Goal: Task Accomplishment & Management: Manage account settings

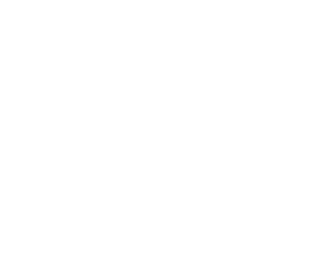
select select "*"
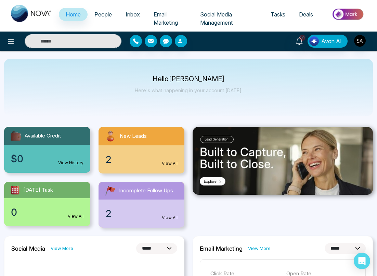
click at [99, 17] on span "People" at bounding box center [102, 14] width 17 height 7
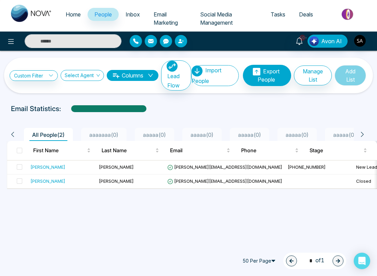
click at [274, 12] on span "Tasks" at bounding box center [278, 14] width 15 height 7
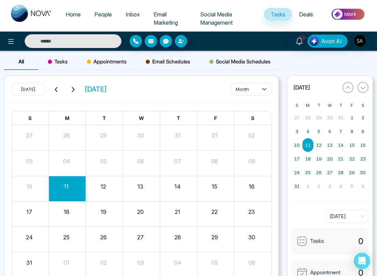
click at [62, 58] on span "Tasks" at bounding box center [58, 62] width 20 height 8
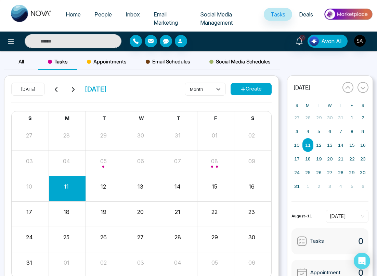
click at [252, 92] on button "Create" at bounding box center [251, 89] width 41 height 12
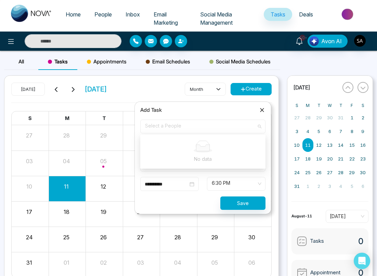
click at [185, 132] on span at bounding box center [200, 126] width 112 height 13
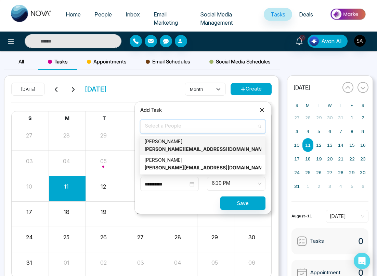
click at [176, 140] on div "sahil akbari sahil+t2@mmnovatech.com" at bounding box center [202, 145] width 117 height 15
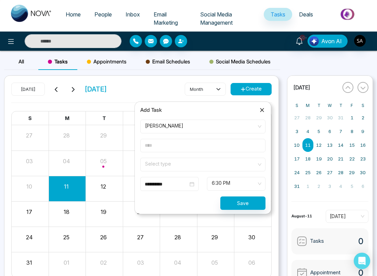
click at [170, 147] on input "text" at bounding box center [202, 145] width 125 height 13
type input "*****"
click at [165, 133] on form "**********" at bounding box center [203, 164] width 134 height 90
click at [177, 128] on div "sahil akbari sahil+t2@mmnovatech.com" at bounding box center [200, 131] width 110 height 21
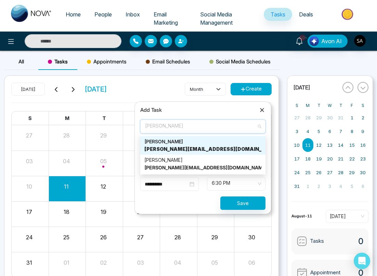
click at [177, 128] on div "sahil akbari sahil+t2@mmnovatech.com" at bounding box center [200, 131] width 110 height 21
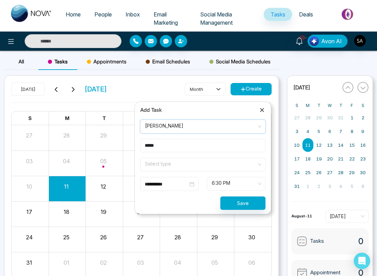
click at [174, 160] on input "search" at bounding box center [200, 163] width 112 height 10
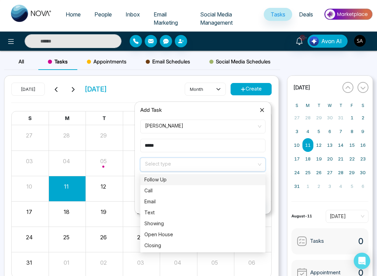
click at [175, 178] on div "Follow Up" at bounding box center [202, 180] width 117 height 8
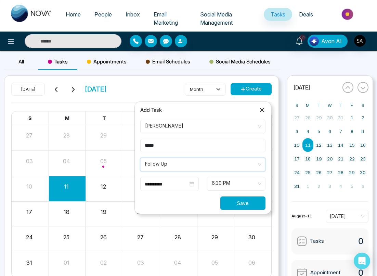
click at [232, 203] on button "Save" at bounding box center [242, 202] width 45 height 13
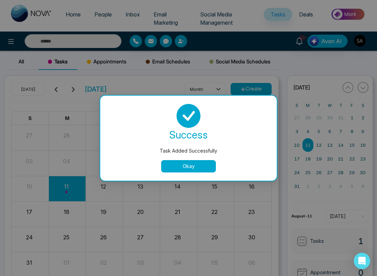
click at [189, 165] on button "Okay" at bounding box center [188, 166] width 55 height 12
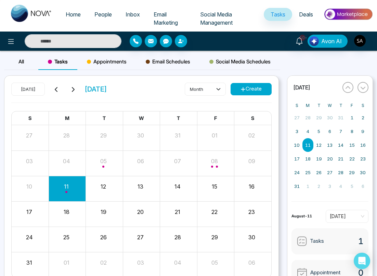
click at [248, 91] on button "Create" at bounding box center [251, 89] width 41 height 12
click at [252, 88] on button "Create" at bounding box center [251, 89] width 41 height 12
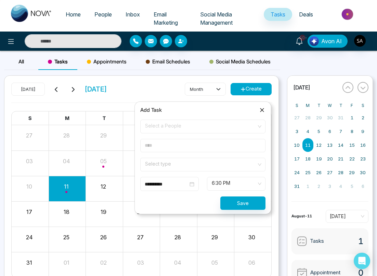
click at [208, 128] on span "Select a People" at bounding box center [203, 127] width 116 height 12
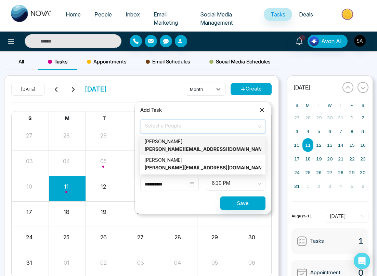
click at [208, 128] on span "Select a People" at bounding box center [203, 127] width 116 height 12
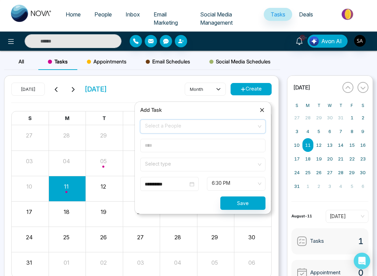
click at [208, 128] on span "Select a People" at bounding box center [203, 127] width 116 height 12
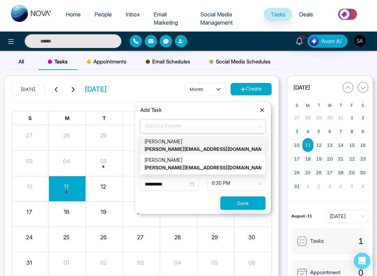
click at [208, 128] on span "Select a People" at bounding box center [203, 127] width 116 height 12
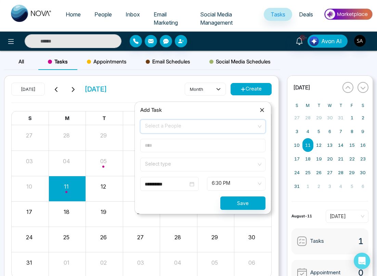
click at [255, 89] on button "Create" at bounding box center [251, 89] width 41 height 12
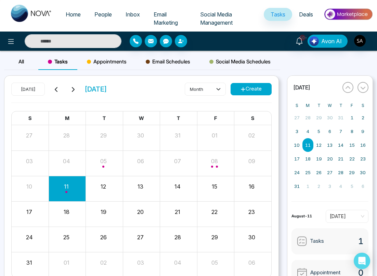
click at [266, 74] on div "All Tasks Appointments Email Schedules Social Media Schedules" at bounding box center [142, 64] width 276 height 22
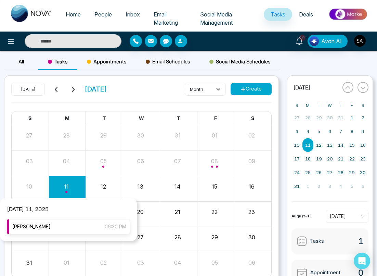
click at [67, 221] on div "sahil 06:30 PM" at bounding box center [68, 226] width 123 height 15
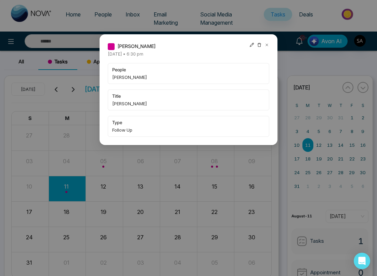
click at [253, 45] on icon at bounding box center [252, 44] width 5 height 5
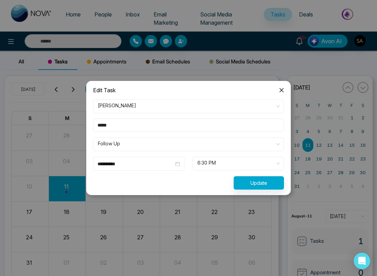
click at [150, 107] on span "sahil akbari" at bounding box center [188, 106] width 181 height 12
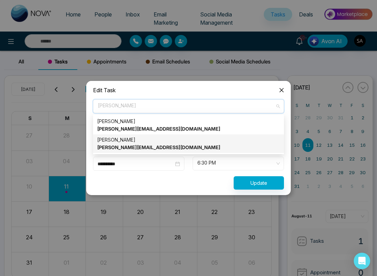
click at [142, 141] on div "sahil akbari sahil@mmnovatech.com" at bounding box center [188, 143] width 183 height 15
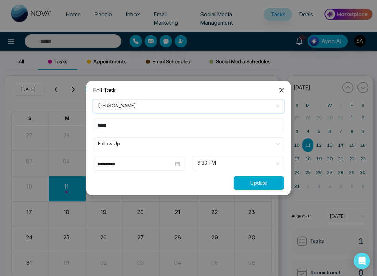
click at [247, 181] on button "Update" at bounding box center [259, 182] width 50 height 13
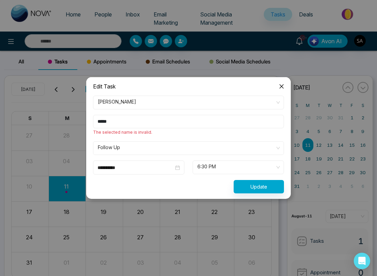
click at [282, 85] on icon "close" at bounding box center [282, 86] width 4 height 4
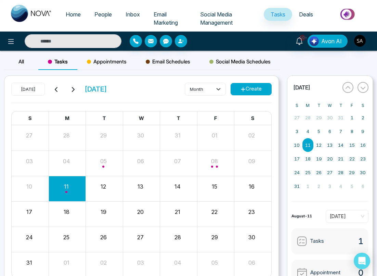
scroll to position [34, 0]
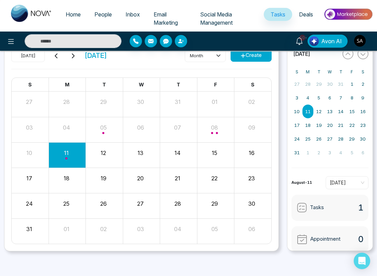
click at [163, 12] on span "Email Marketing" at bounding box center [166, 18] width 24 height 15
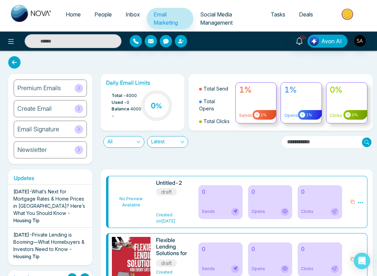
click at [249, 146] on div "All Latest" at bounding box center [189, 138] width 185 height 17
click at [136, 15] on span "Inbox" at bounding box center [133, 14] width 14 height 7
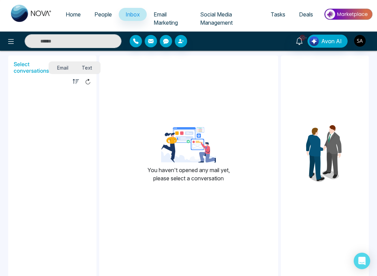
click at [168, 21] on span "Email Marketing" at bounding box center [166, 18] width 24 height 15
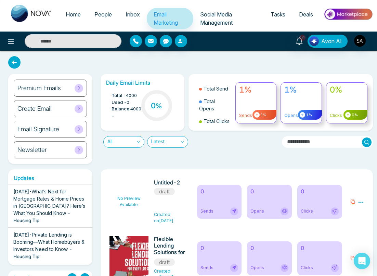
click at [279, 15] on span "Tasks" at bounding box center [278, 14] width 15 height 7
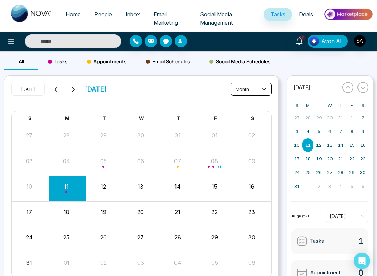
click at [268, 88] on button "month" at bounding box center [251, 89] width 41 height 13
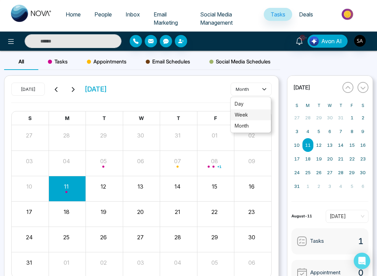
click at [245, 116] on span "week" at bounding box center [251, 115] width 32 height 8
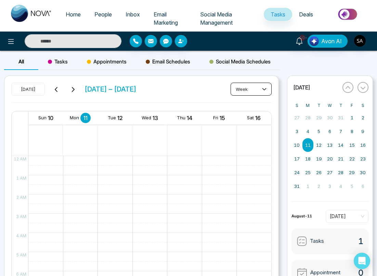
click at [253, 88] on button "week" at bounding box center [251, 89] width 41 height 13
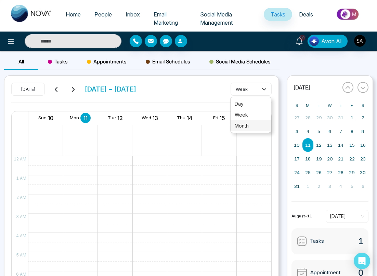
click at [254, 125] on span "month" at bounding box center [251, 126] width 32 height 8
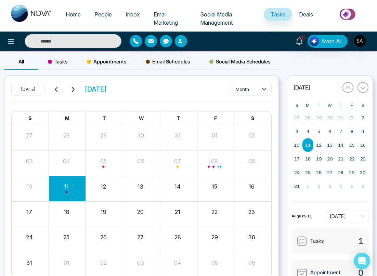
click at [75, 88] on icon at bounding box center [72, 89] width 5 height 5
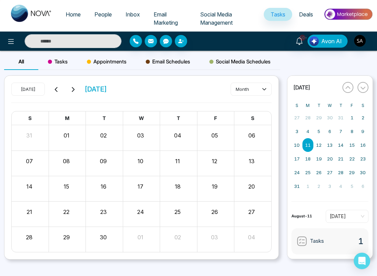
click at [75, 88] on icon at bounding box center [72, 89] width 5 height 5
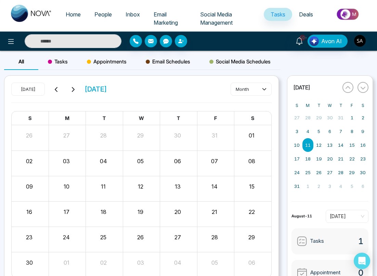
click at [75, 88] on icon at bounding box center [72, 89] width 5 height 5
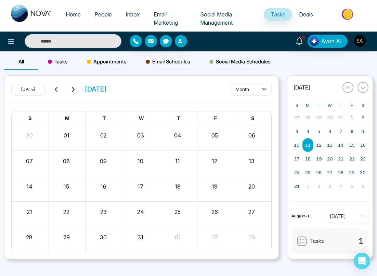
click at [75, 88] on icon at bounding box center [72, 89] width 5 height 5
